Goal: Check status: Check status

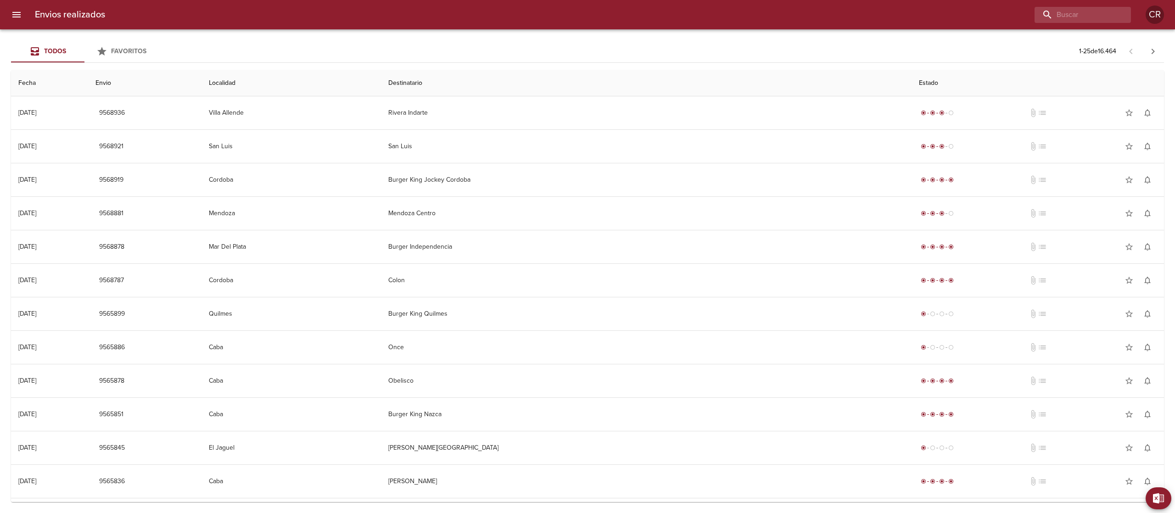
click at [643, 46] on div "Todos Favoritos 1 - 25 de 16.464" at bounding box center [587, 51] width 1153 height 22
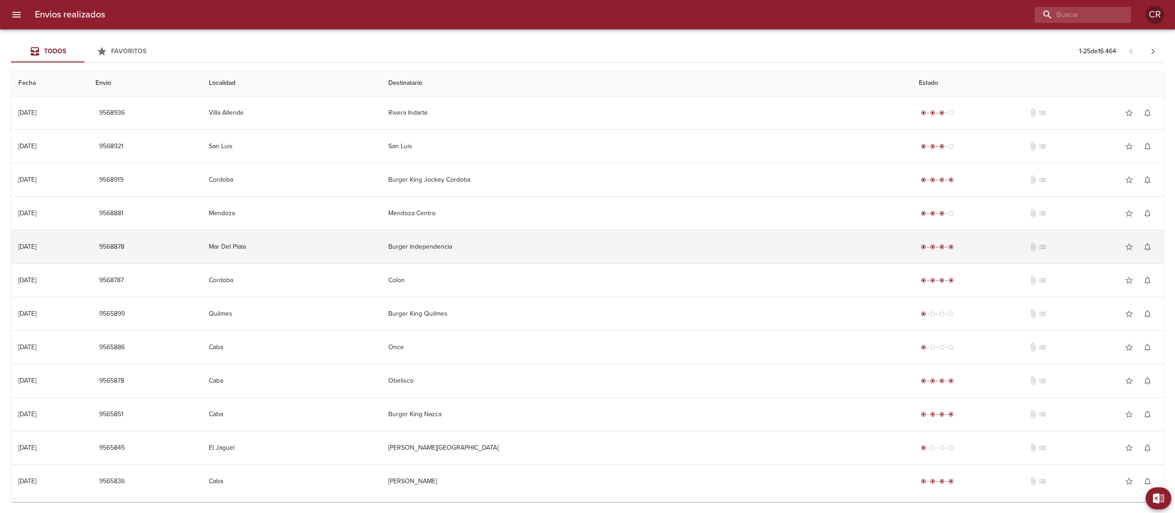
click at [584, 248] on td "Burger Independencia" at bounding box center [646, 246] width 531 height 33
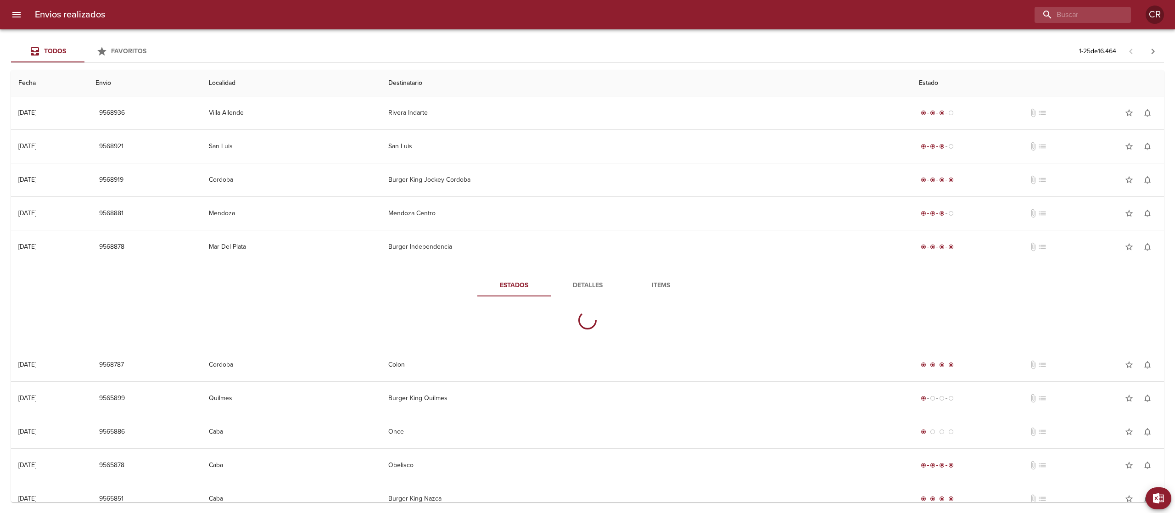
click at [564, 288] on span "Detalles" at bounding box center [587, 285] width 62 height 11
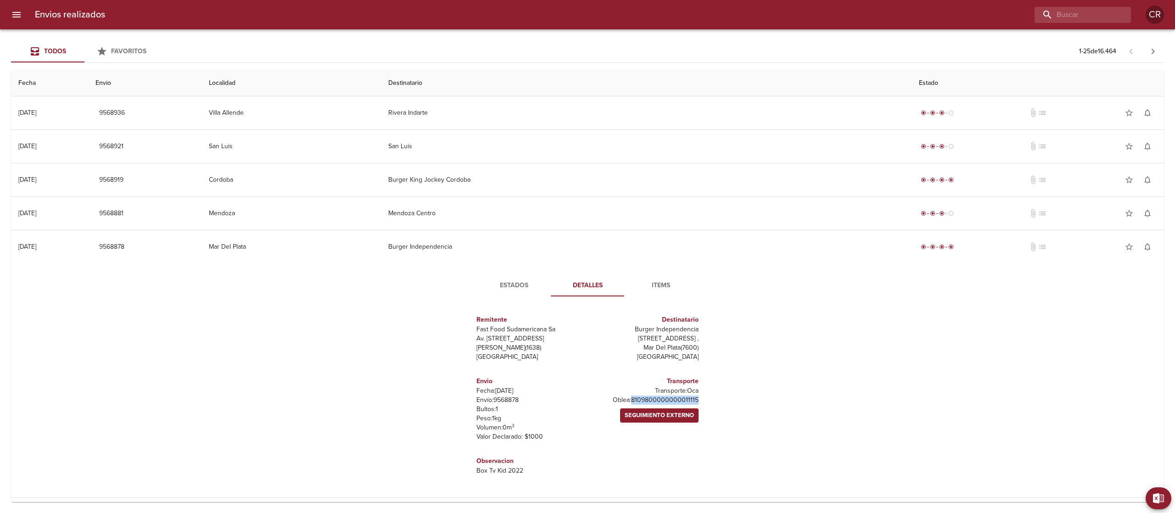
drag, startPoint x: 693, startPoint y: 402, endPoint x: 626, endPoint y: 402, distance: 66.5
click at [626, 402] on div "Transporte Transporte: Oca Oblea: 8109800000000011115 Seguimiento Externo" at bounding box center [644, 409] width 115 height 80
copy p "8109800000000011115"
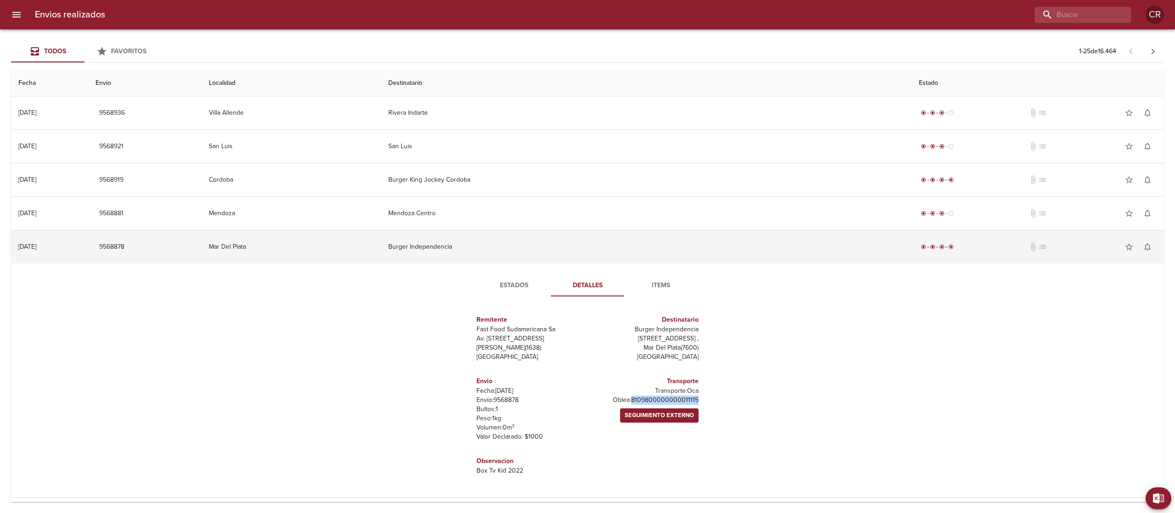
click at [571, 248] on td "Burger Independencia" at bounding box center [646, 246] width 531 height 33
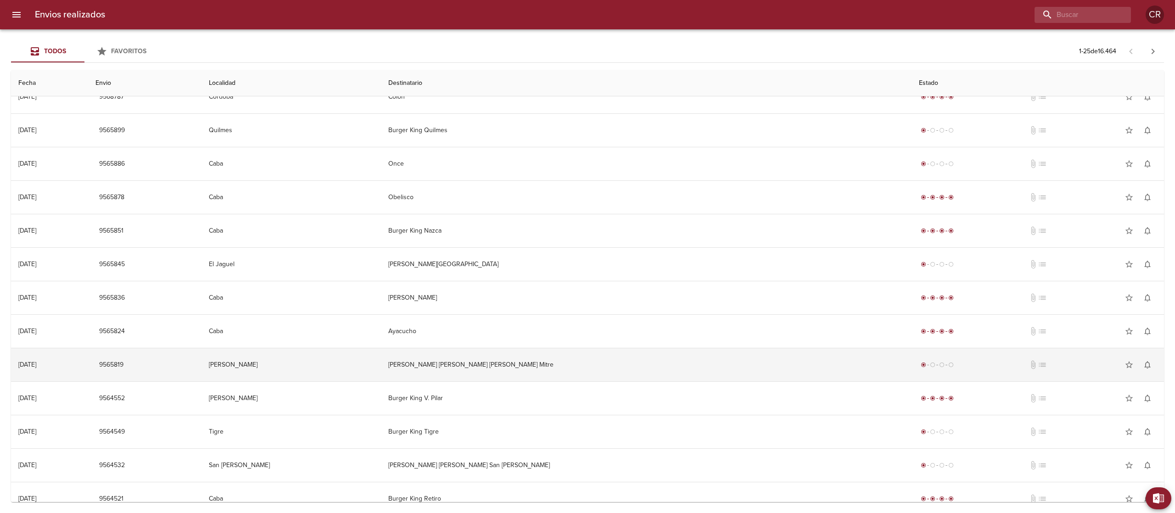
scroll to position [275, 0]
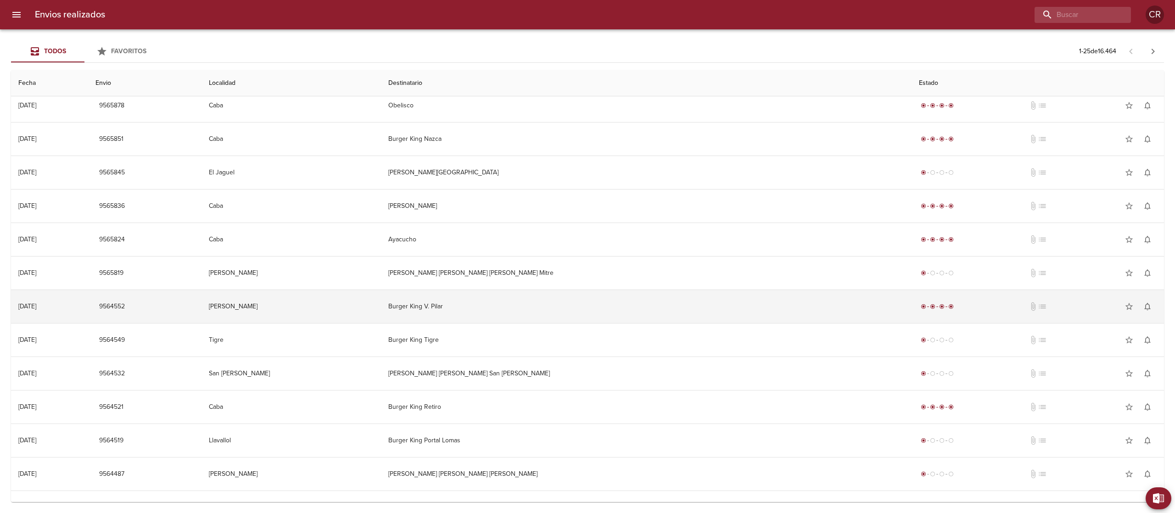
click at [555, 312] on td "Burger King V. Pilar" at bounding box center [646, 306] width 531 height 33
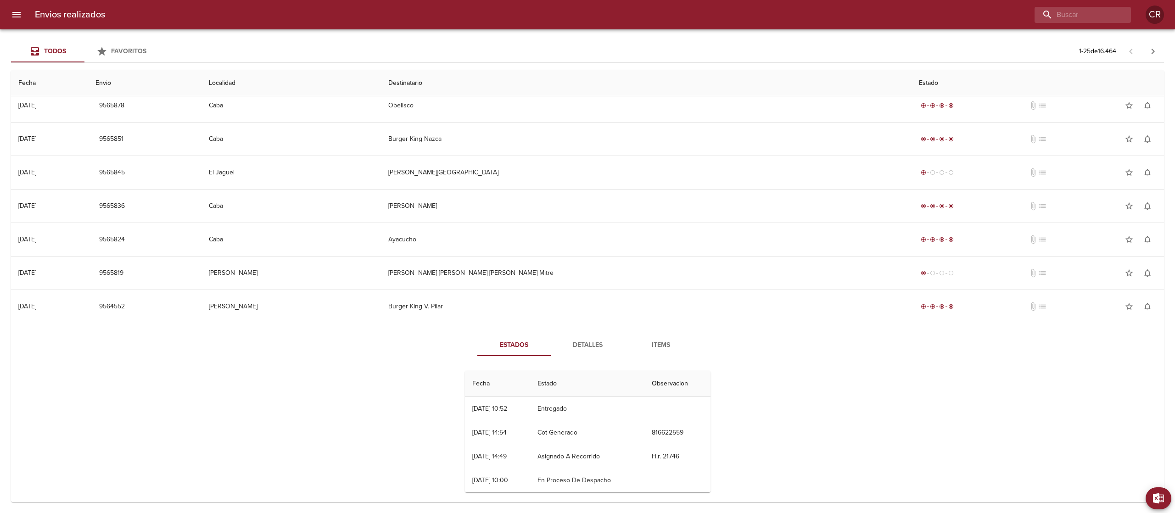
click at [565, 347] on span "Detalles" at bounding box center [587, 345] width 62 height 11
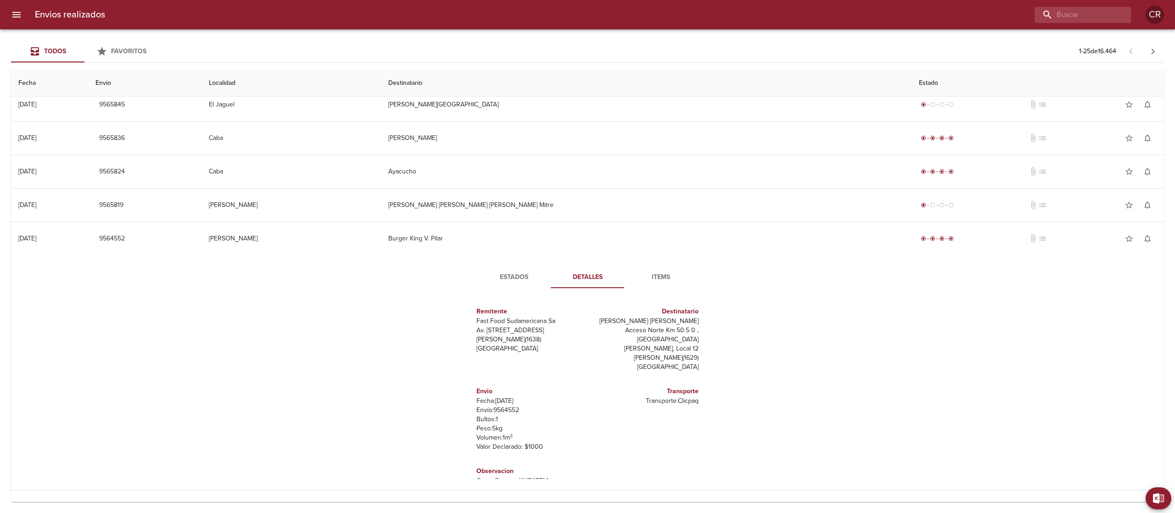
scroll to position [367, 0]
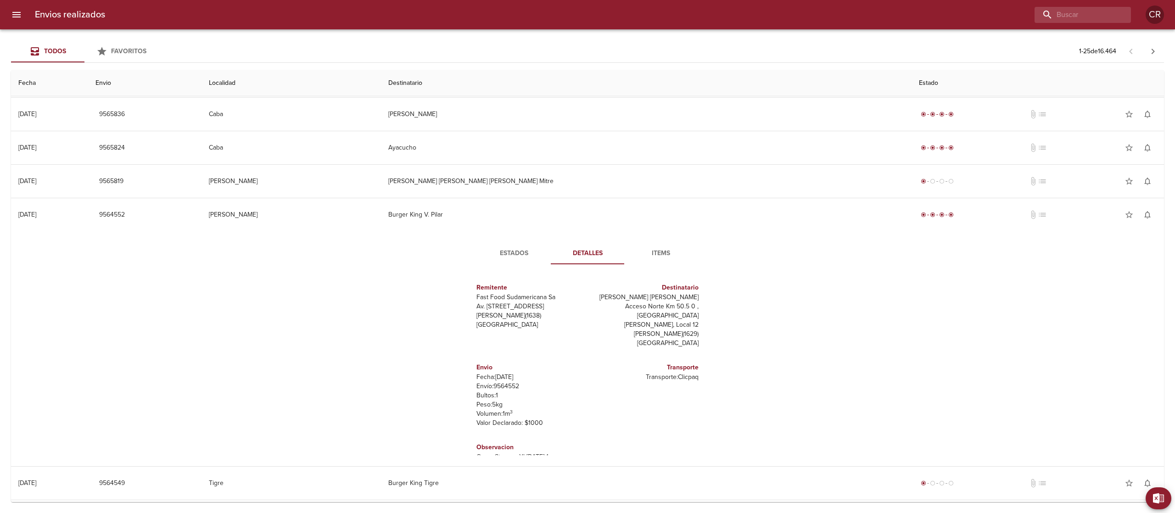
click at [511, 251] on span "Estados" at bounding box center [514, 253] width 62 height 11
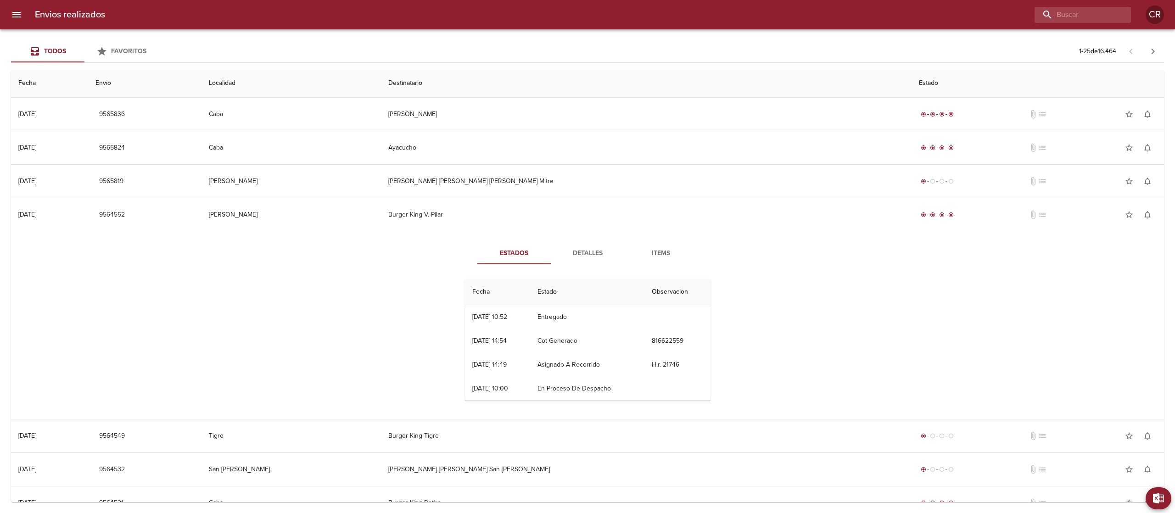
click at [563, 252] on span "Detalles" at bounding box center [587, 253] width 62 height 11
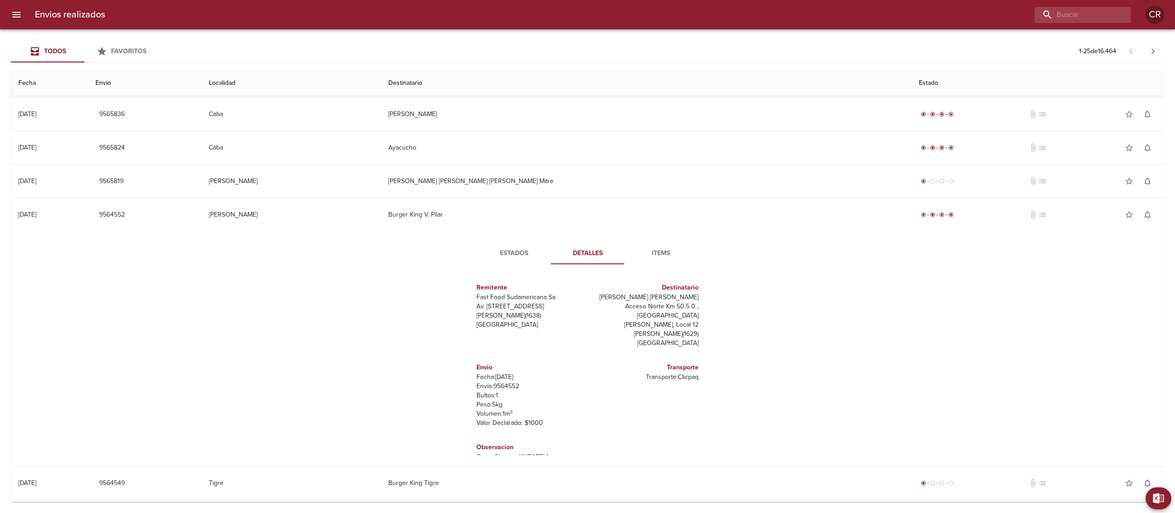
click at [507, 251] on span "Estados" at bounding box center [514, 253] width 62 height 11
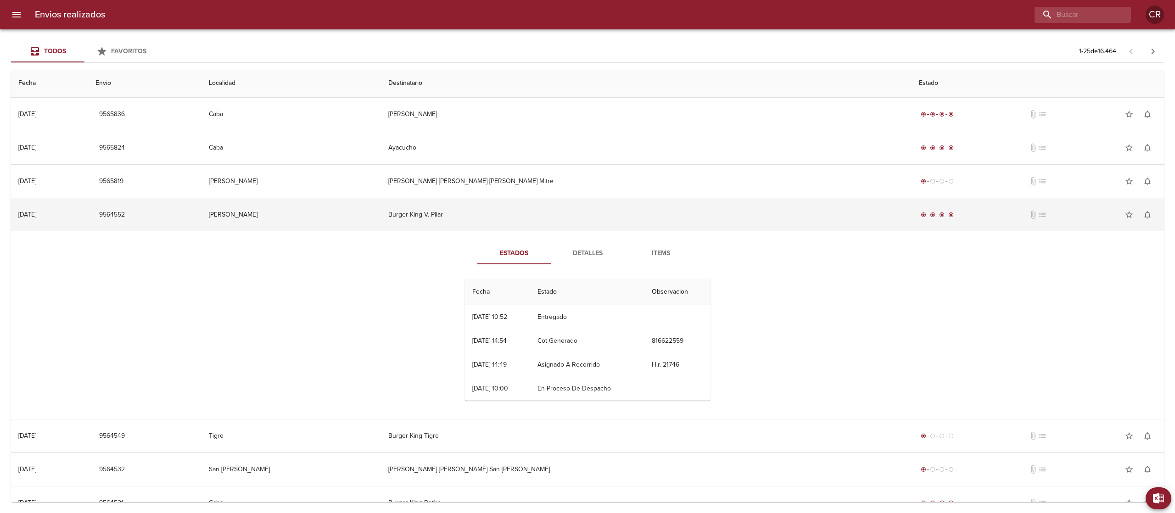
click at [381, 224] on td "[PERSON_NAME]" at bounding box center [290, 214] width 179 height 33
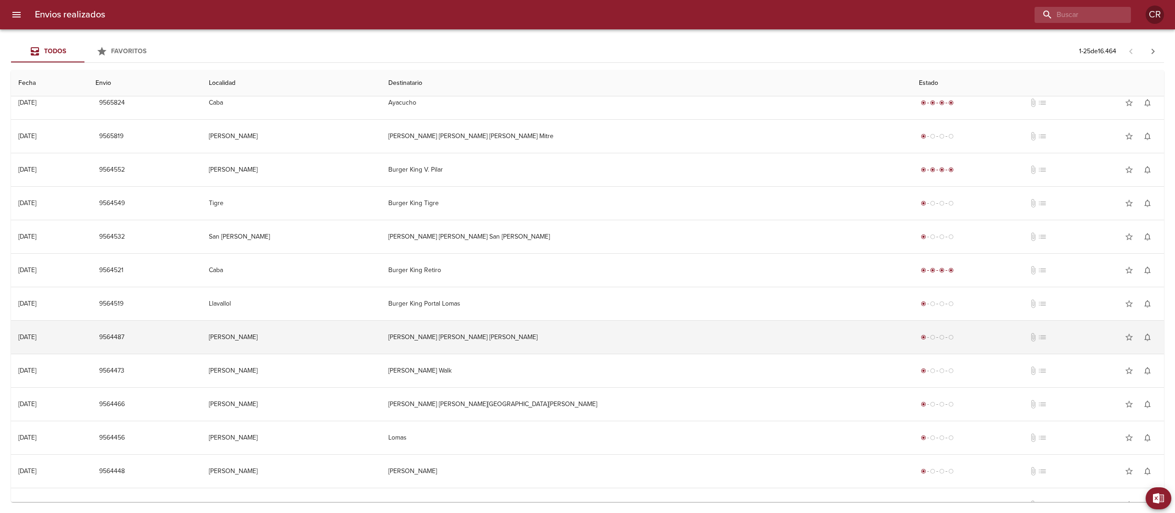
scroll to position [436, 0]
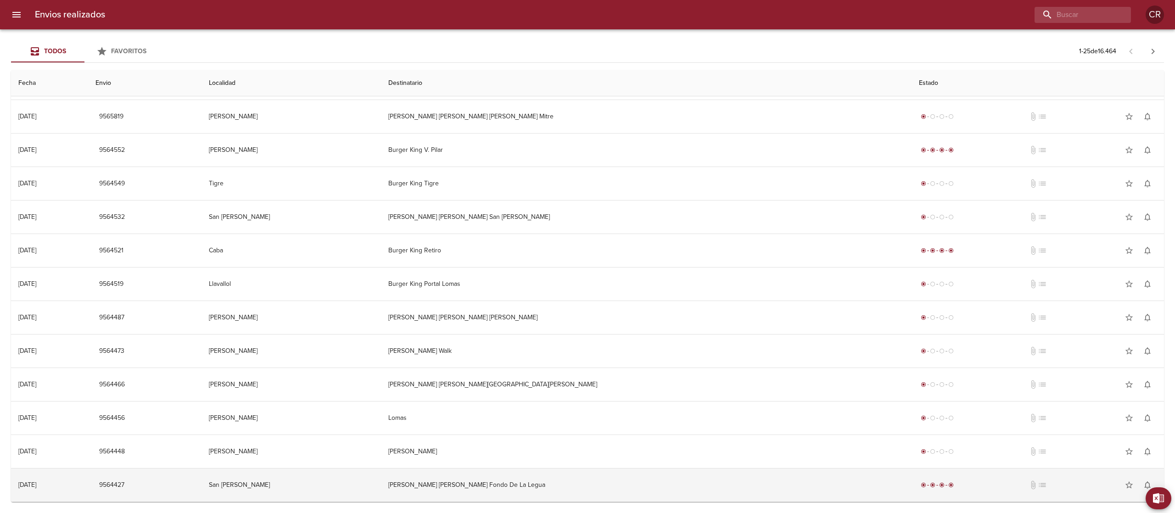
click at [550, 484] on td "[PERSON_NAME] [PERSON_NAME] Fondo De La Legua" at bounding box center [646, 485] width 531 height 33
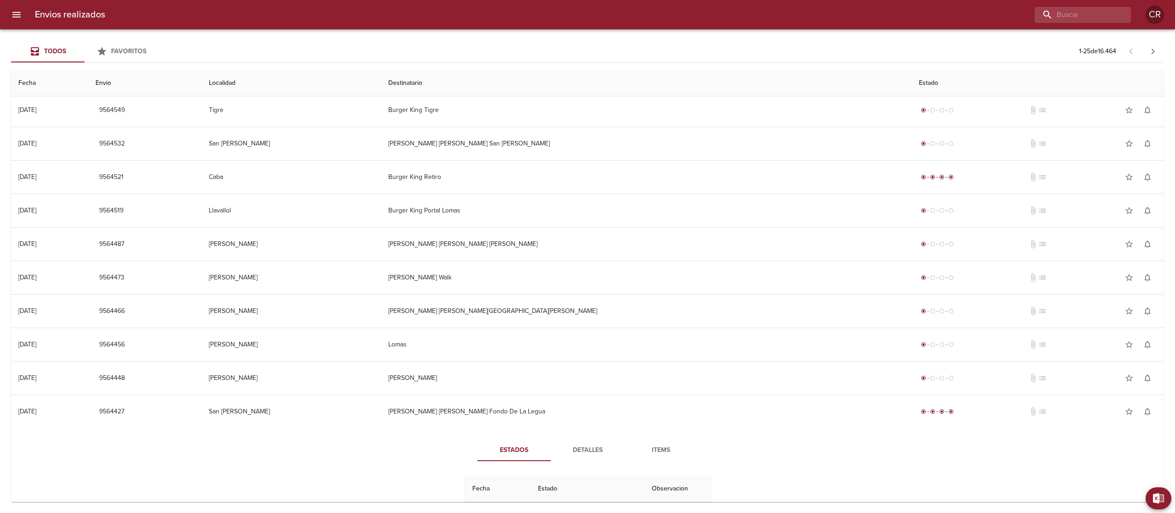
scroll to position [619, 0]
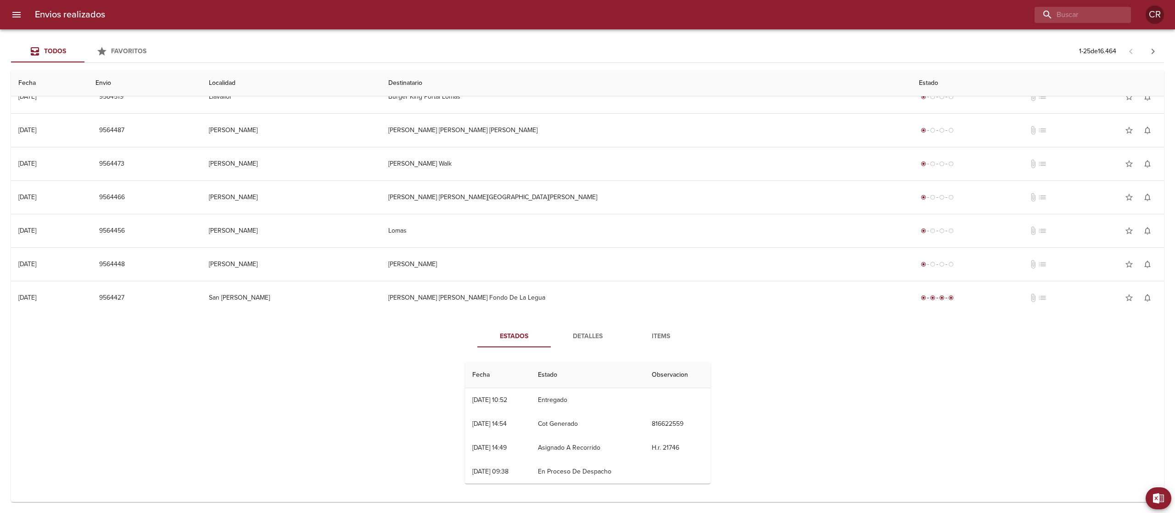
click at [576, 347] on button "Detalles" at bounding box center [587, 336] width 73 height 22
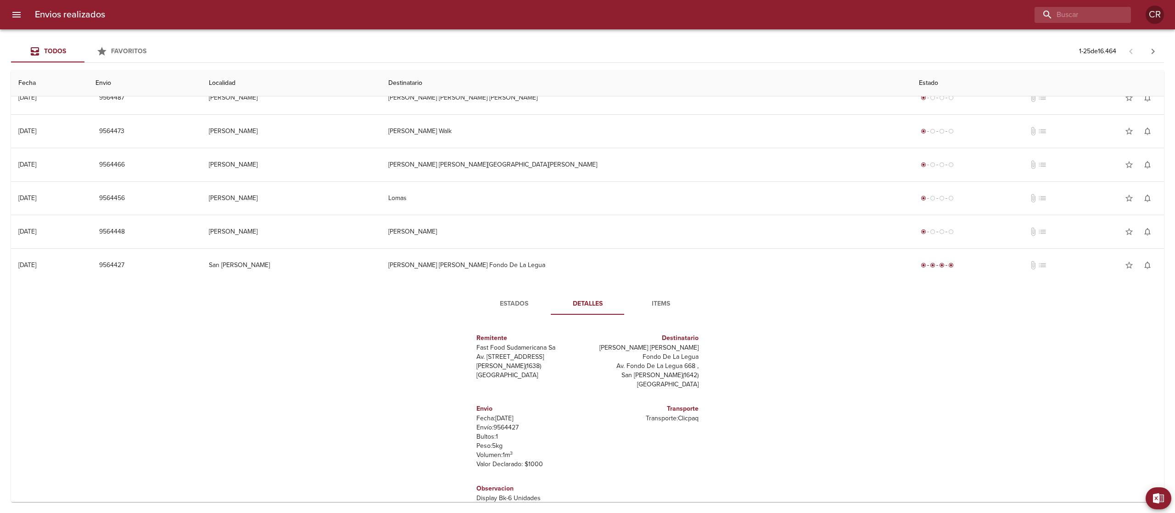
scroll to position [669, 0]
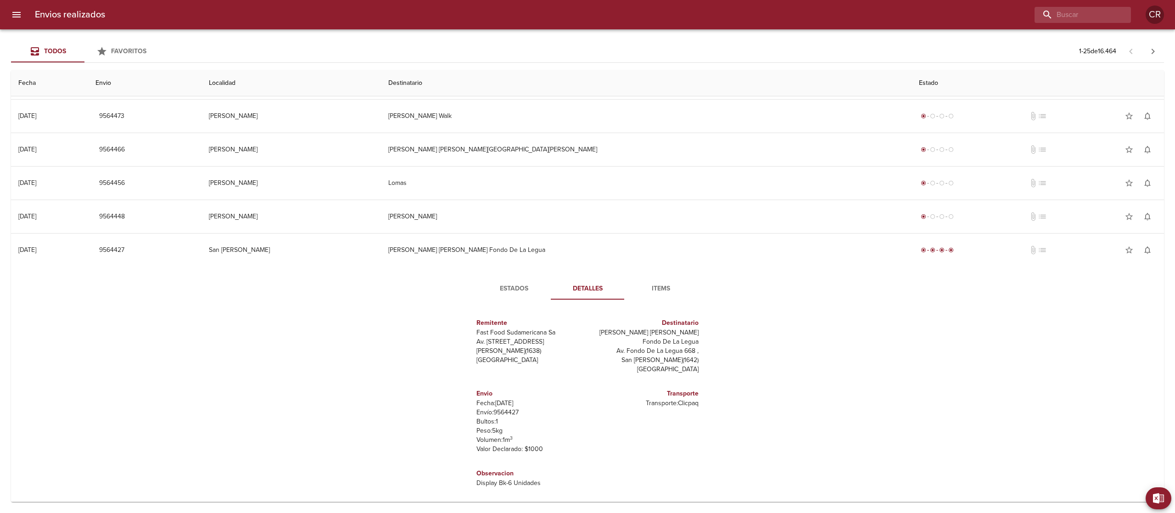
click at [496, 295] on span "Estados" at bounding box center [514, 288] width 62 height 11
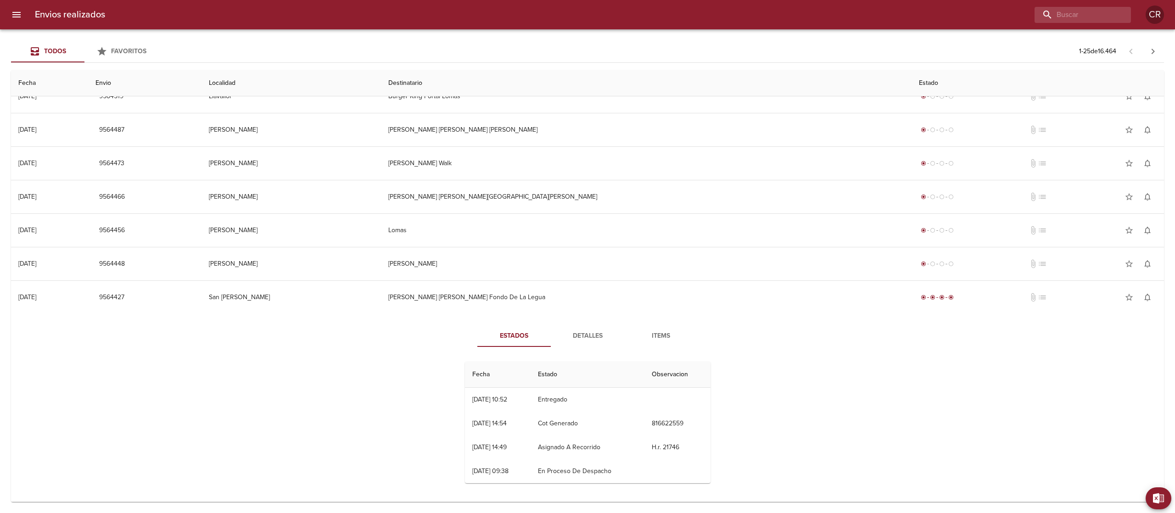
click at [589, 333] on span "Detalles" at bounding box center [587, 335] width 62 height 11
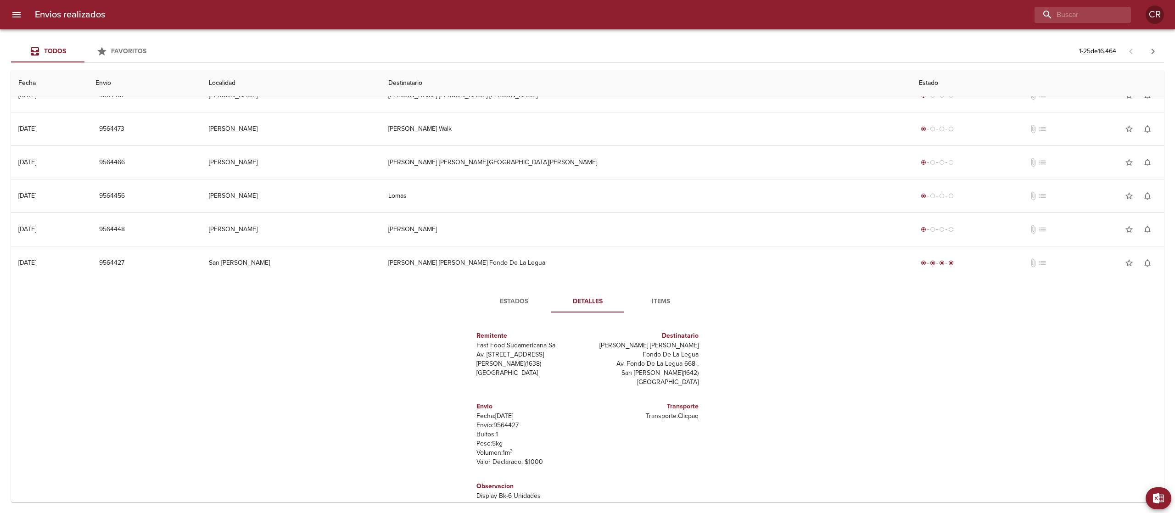
scroll to position [669, 0]
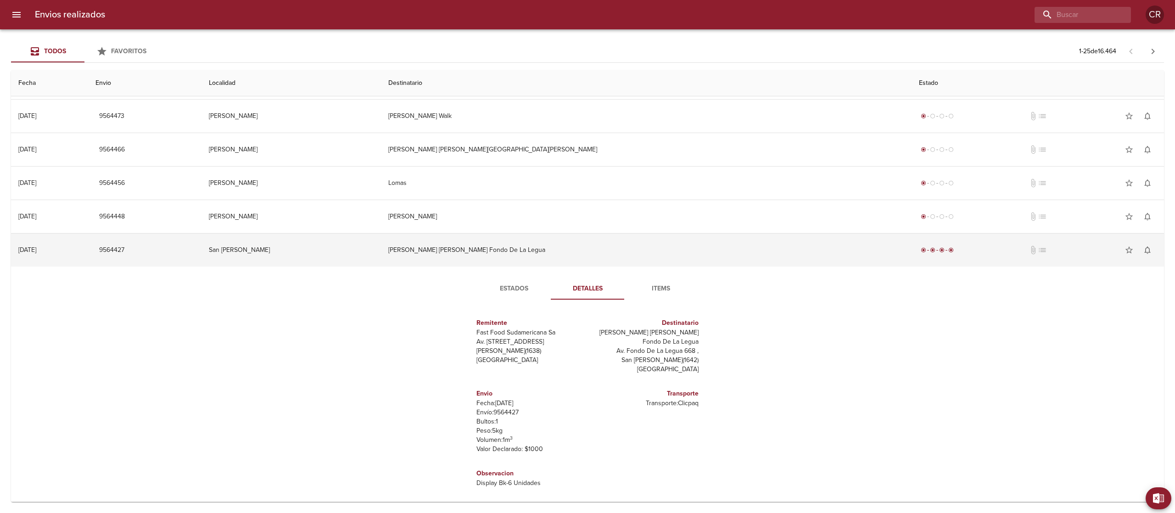
click at [616, 255] on td "[PERSON_NAME] [PERSON_NAME] Fondo De La Legua" at bounding box center [646, 250] width 531 height 33
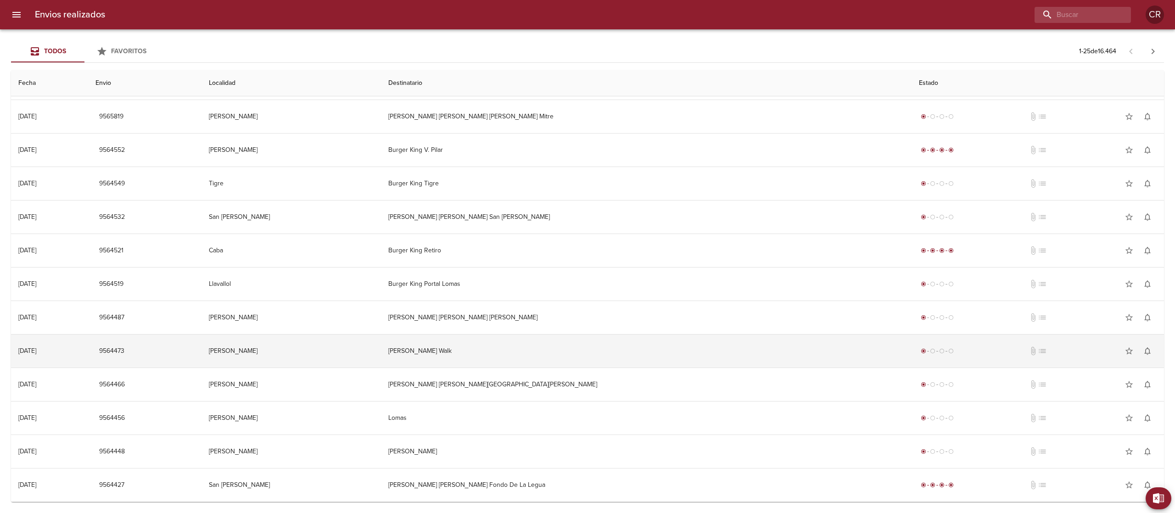
scroll to position [436, 0]
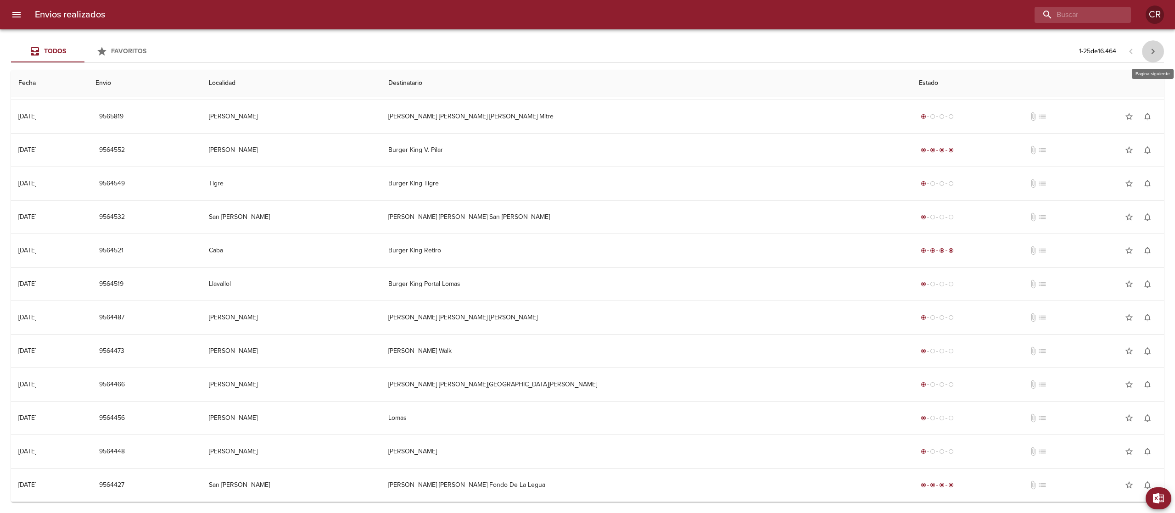
click at [1152, 58] on button "button" at bounding box center [1153, 51] width 22 height 22
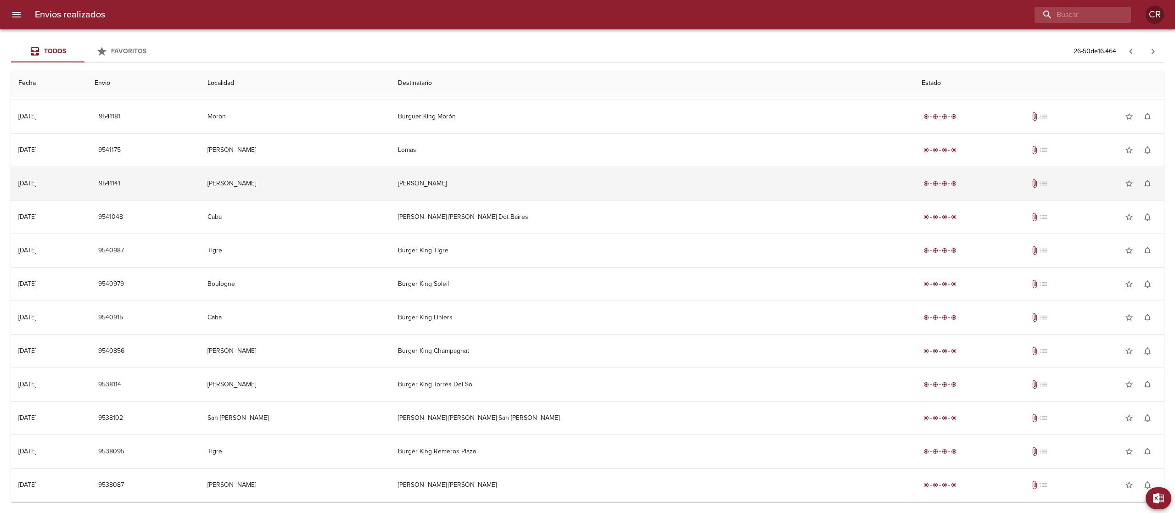
scroll to position [0, 0]
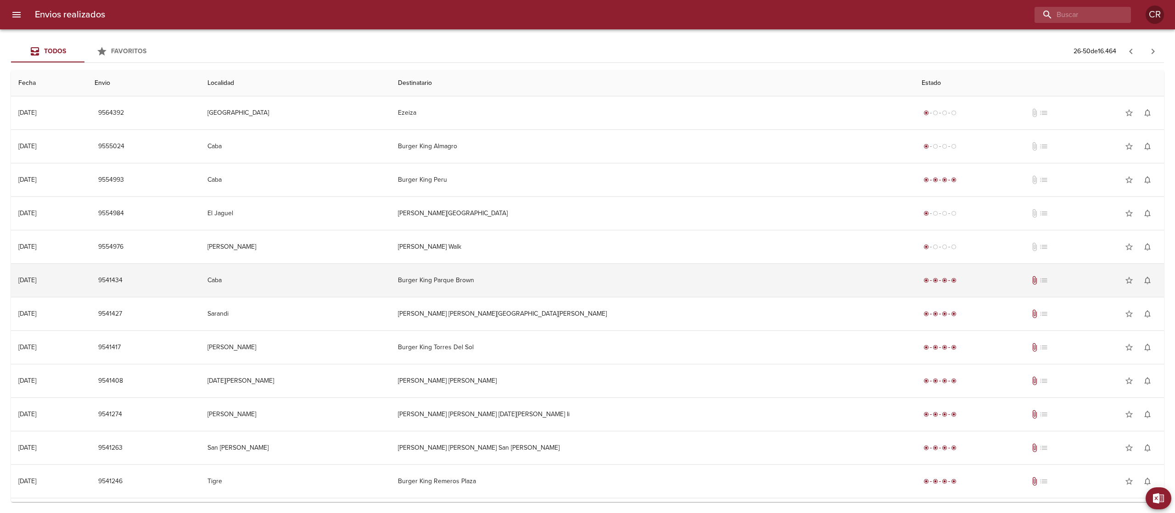
click at [570, 286] on td "Burger King Parque Brown" at bounding box center [653, 280] width 524 height 33
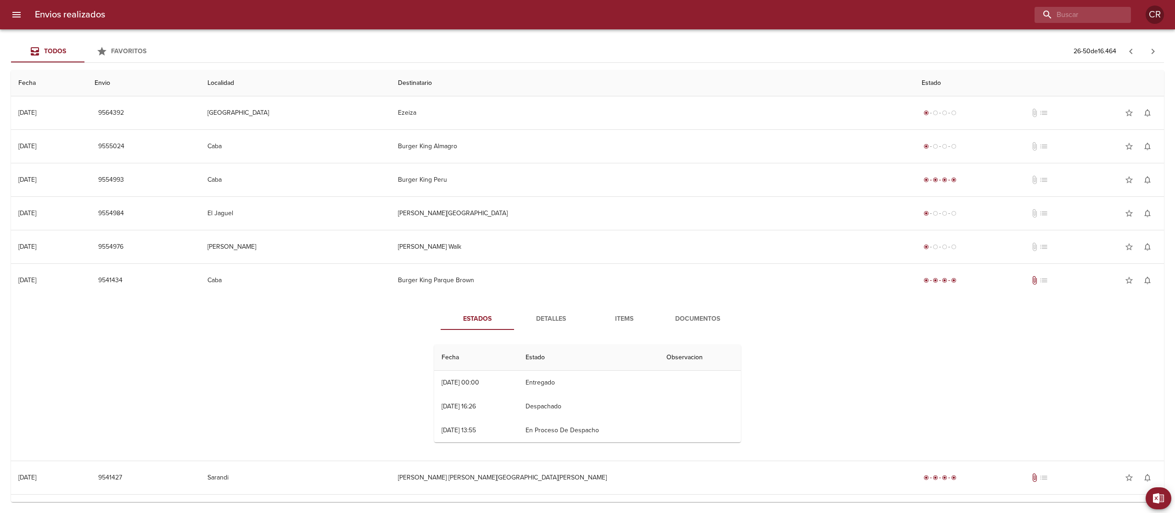
click at [533, 319] on span "Detalles" at bounding box center [551, 318] width 62 height 11
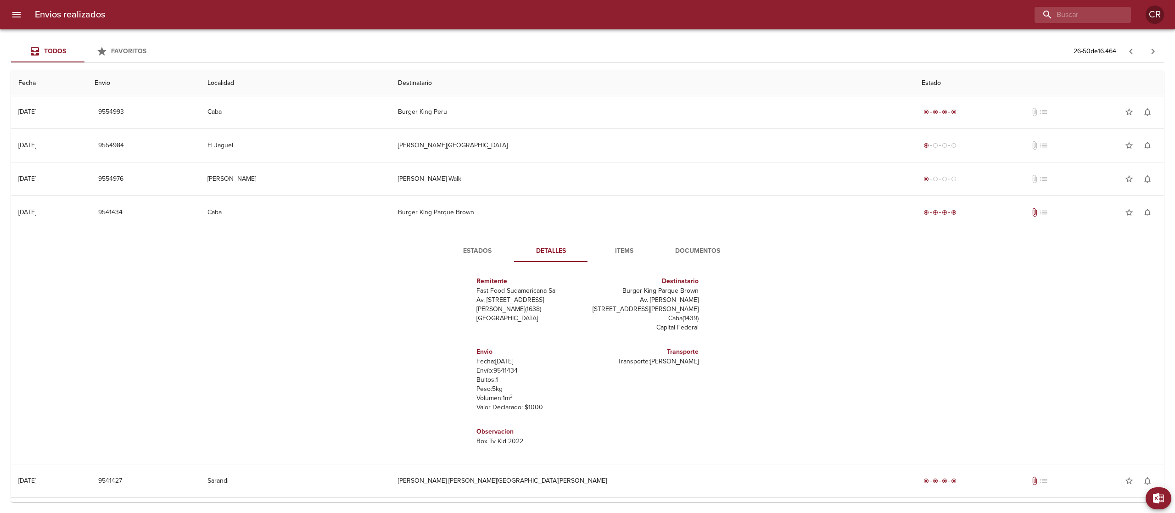
scroll to position [92, 0]
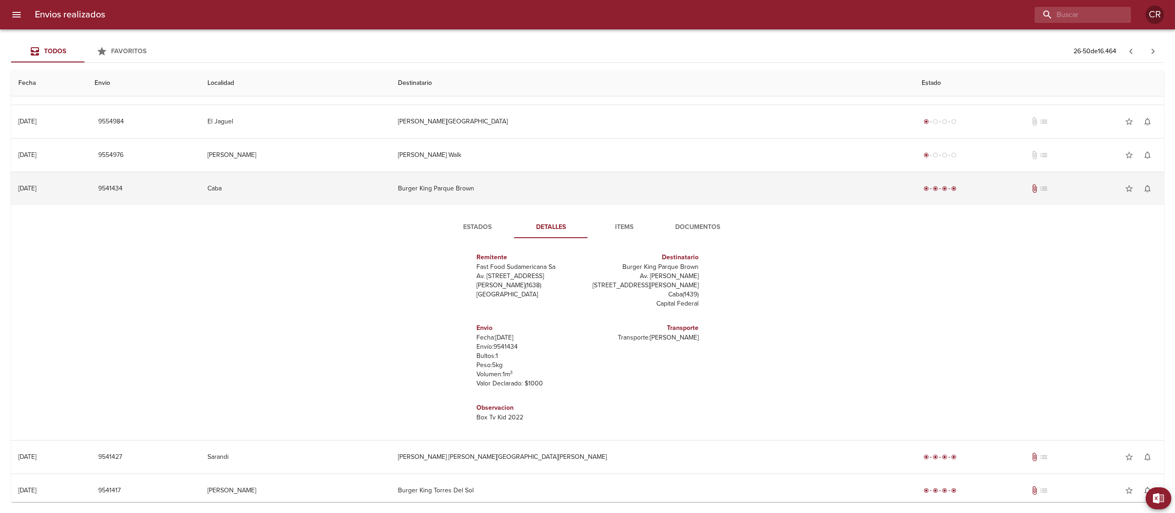
click at [549, 194] on td "Burger King Parque Brown" at bounding box center [653, 188] width 524 height 33
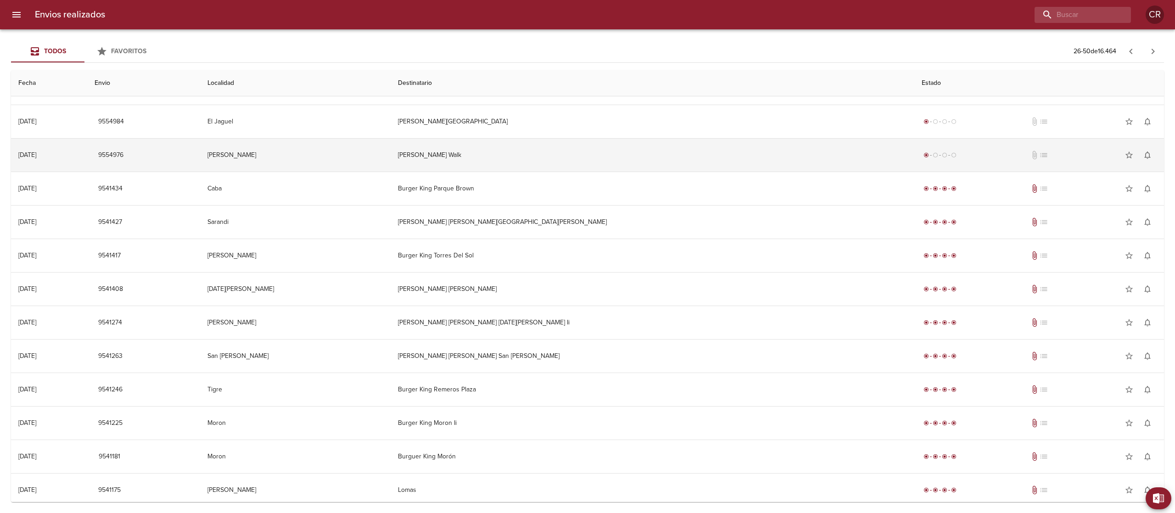
click at [567, 154] on td "[PERSON_NAME] Walk" at bounding box center [653, 155] width 524 height 33
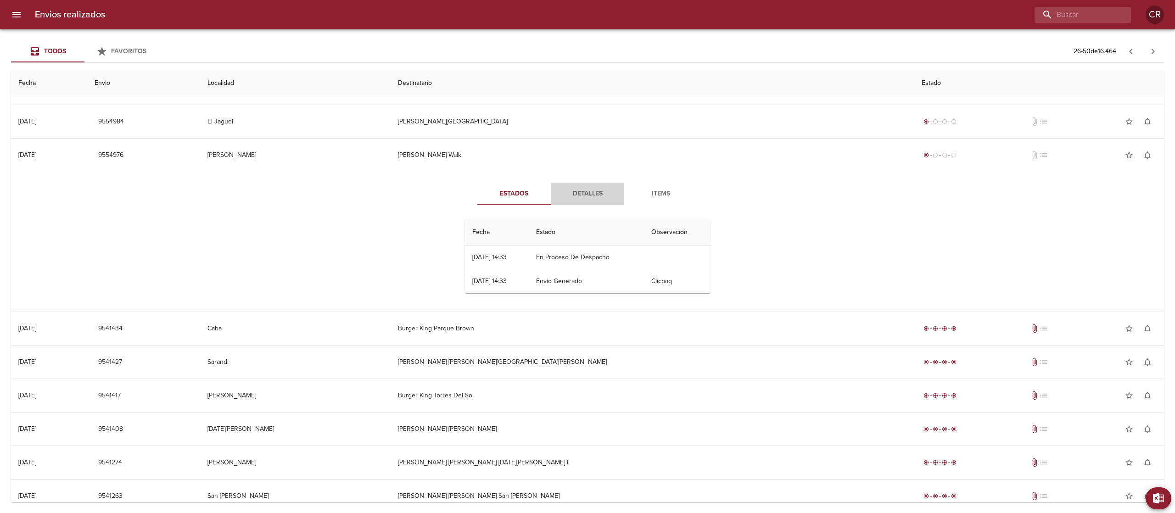
click at [573, 196] on span "Detalles" at bounding box center [587, 193] width 62 height 11
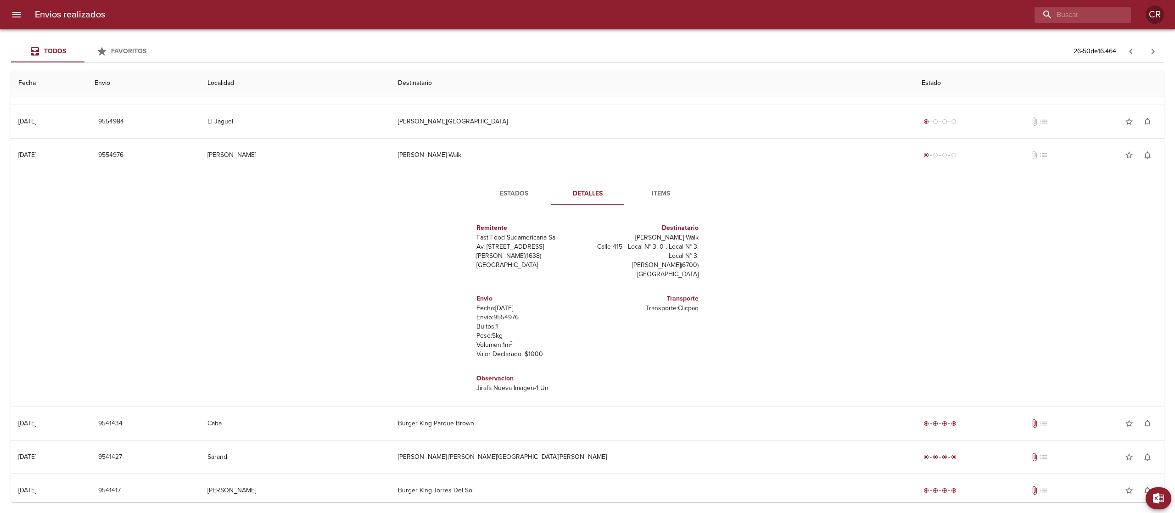
click at [504, 196] on span "Estados" at bounding box center [514, 193] width 62 height 11
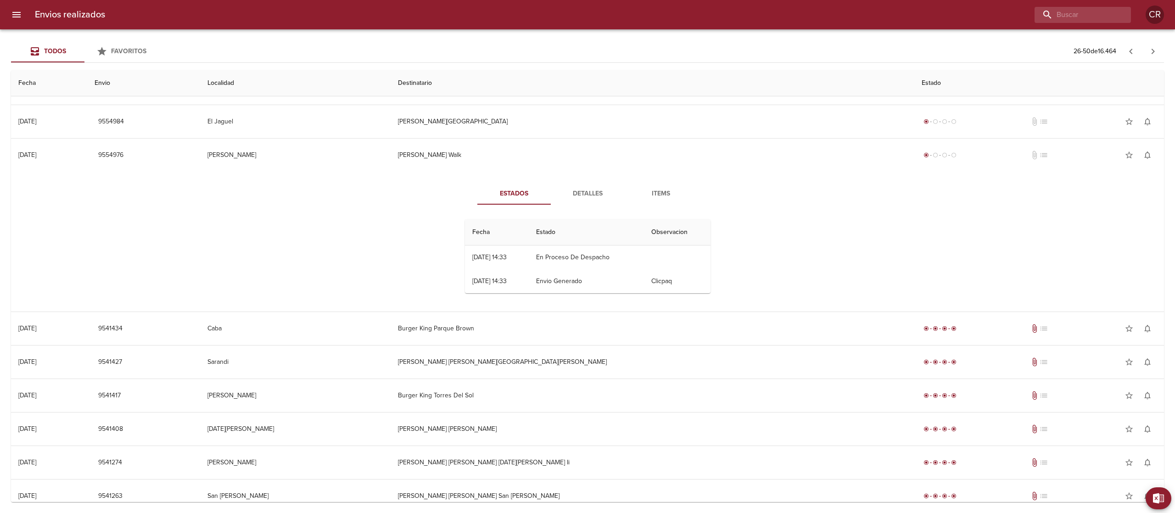
scroll to position [0, 0]
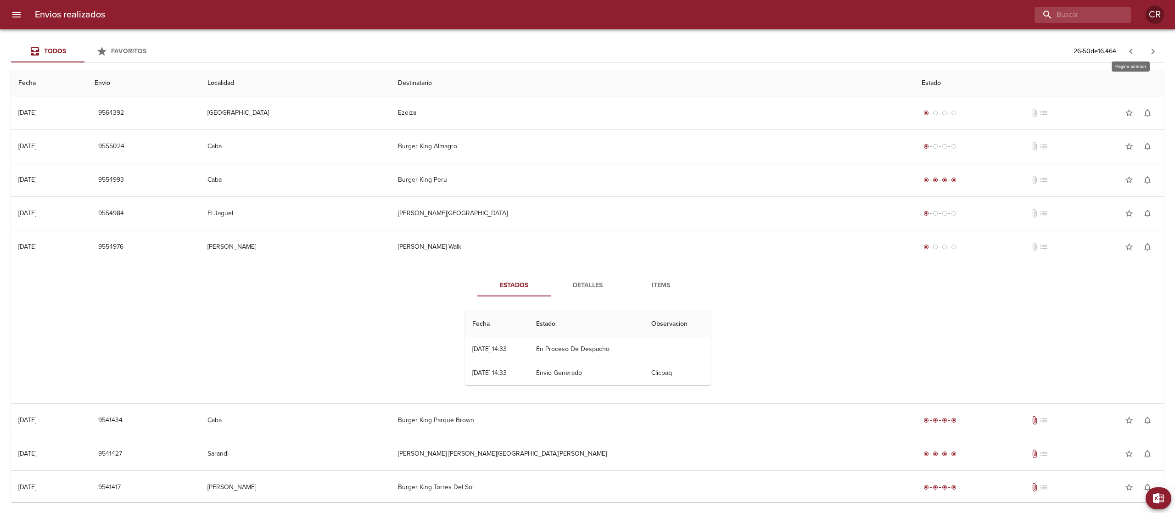
click at [1134, 45] on button "button" at bounding box center [1131, 51] width 22 height 22
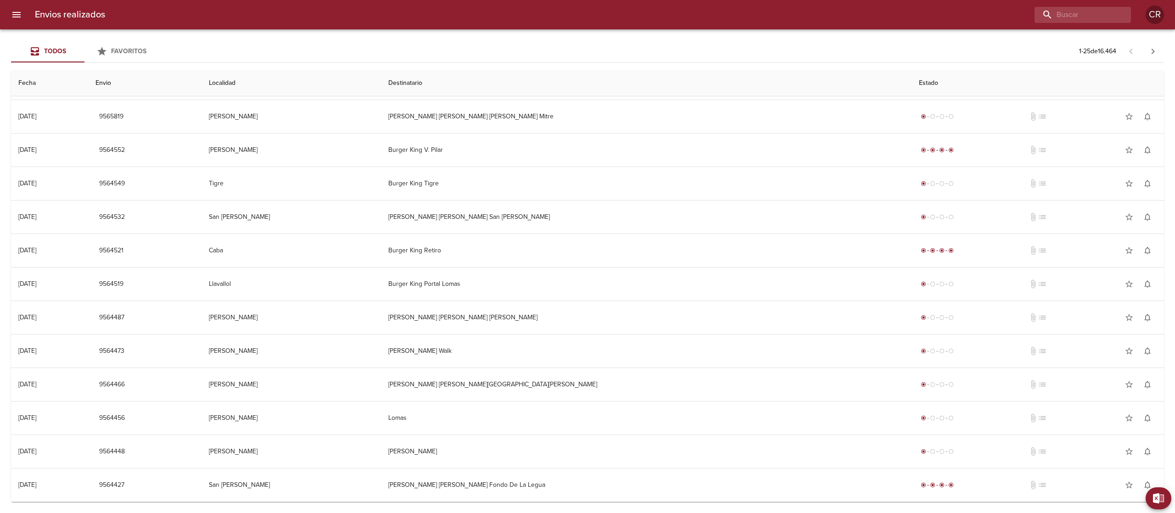
scroll to position [436, 0]
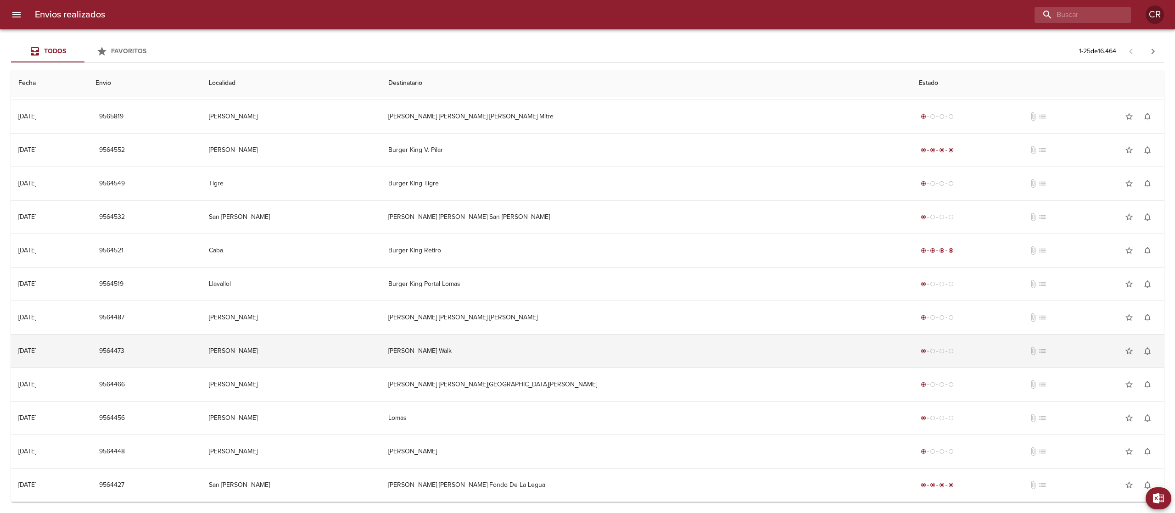
click at [581, 348] on td "[PERSON_NAME] Walk" at bounding box center [646, 351] width 531 height 33
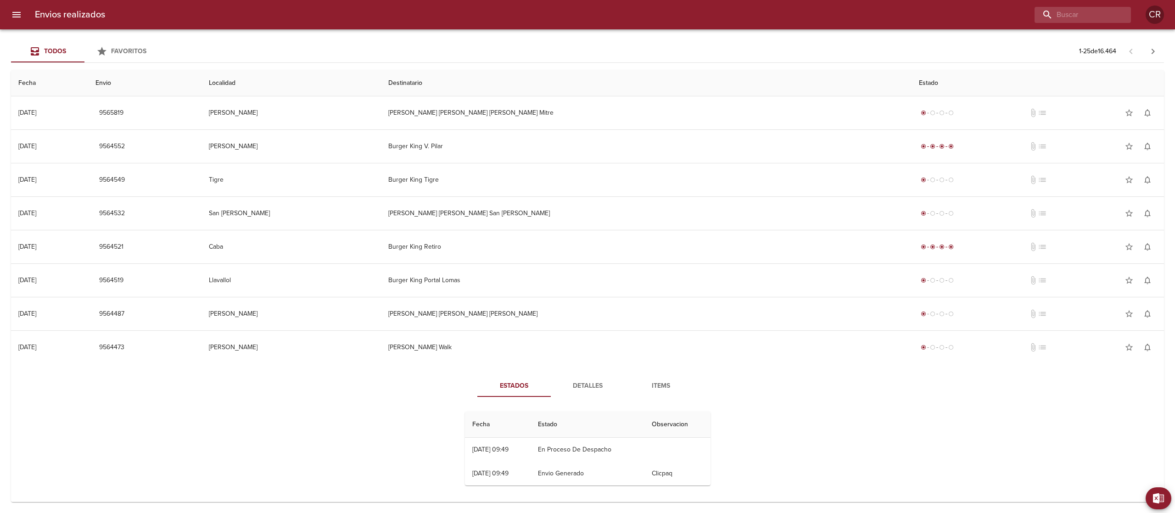
click at [561, 389] on span "Detalles" at bounding box center [587, 385] width 62 height 11
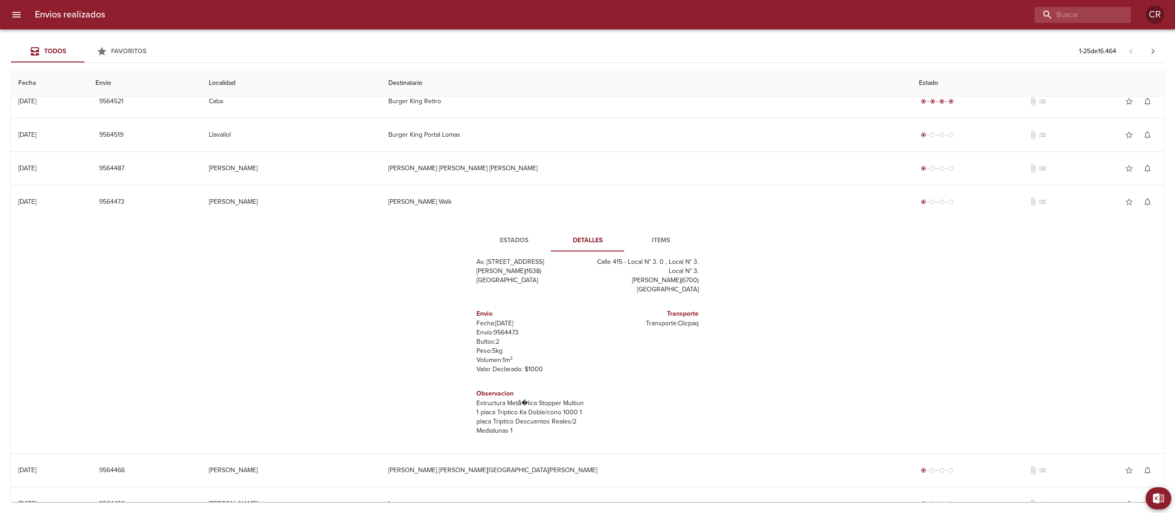
scroll to position [619, 0]
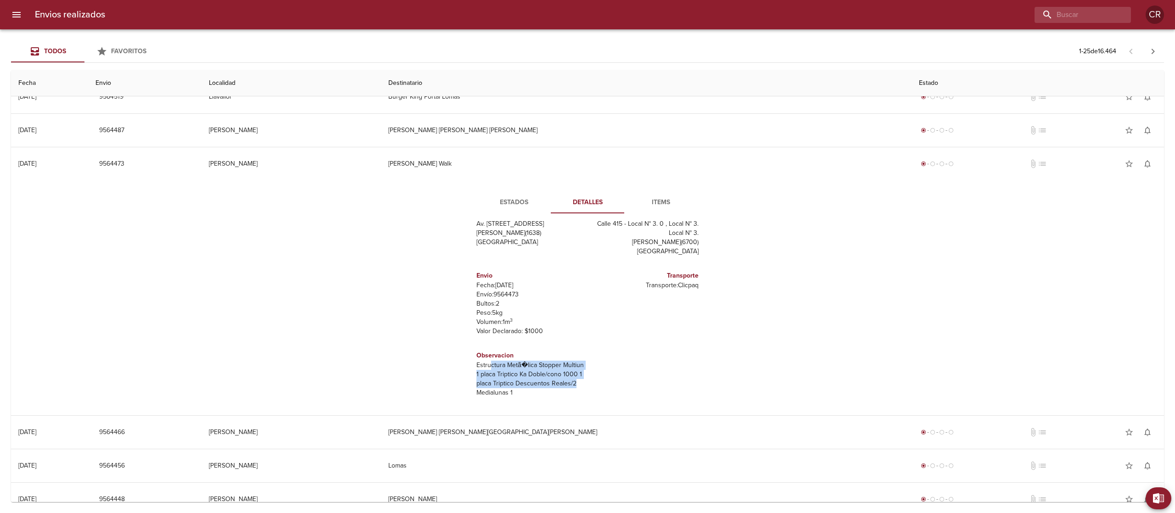
drag, startPoint x: 476, startPoint y: 370, endPoint x: 581, endPoint y: 391, distance: 106.7
click at [581, 391] on div "Remitente Fast Food Sudamericana Sa Av. [STREET_ADDRESS][PERSON_NAME] Destinata…" at bounding box center [587, 313] width 253 height 184
click at [291, 319] on div "Estados Detalles Items Remitente Fast Food Sudamericana Sa Av. [STREET_ADDRESS]…" at bounding box center [587, 297] width 1138 height 235
click at [521, 206] on span "Estados" at bounding box center [514, 202] width 62 height 11
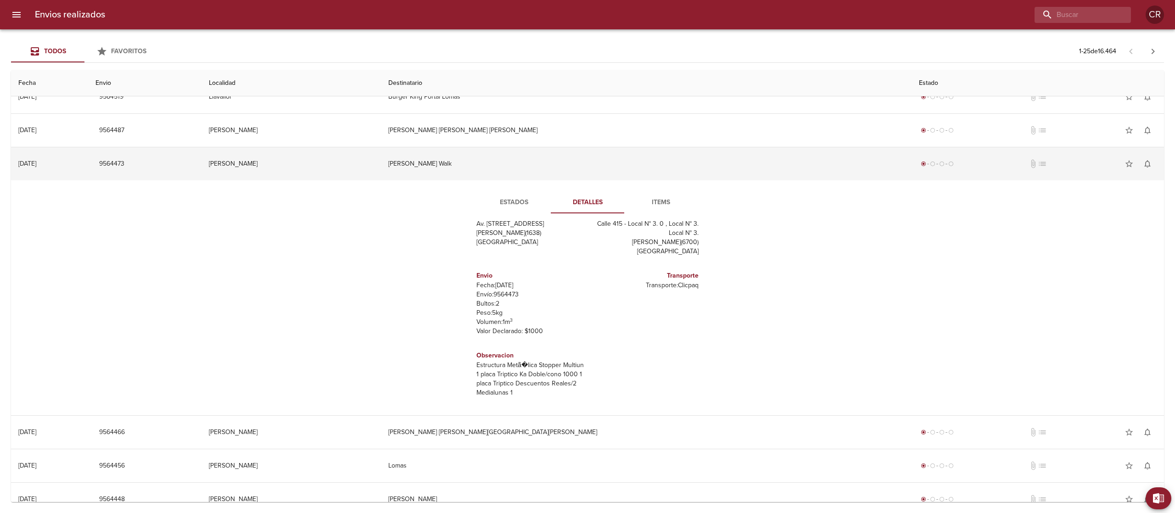
scroll to position [576, 0]
